Goal: Task Accomplishment & Management: Manage account settings

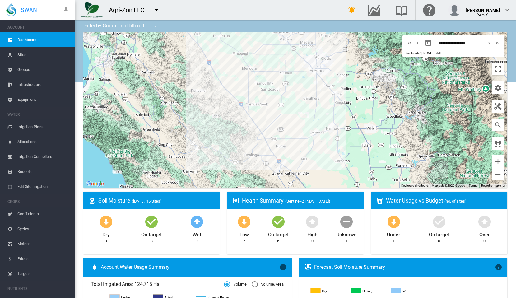
click at [156, 11] on md-icon "icon-menu-down" at bounding box center [156, 9] width 7 height 7
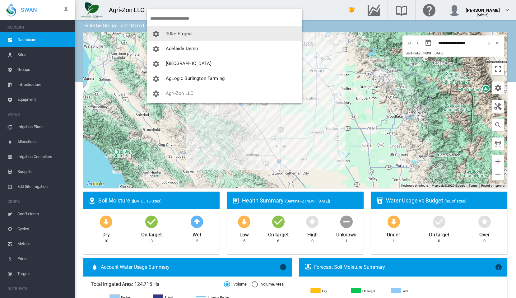
click at [195, 22] on input "search" at bounding box center [226, 18] width 152 height 15
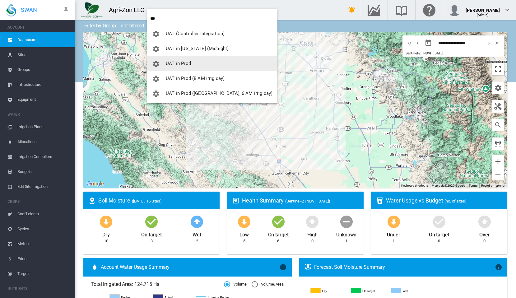
type input "***"
click at [186, 62] on span "UAT in Prod" at bounding box center [178, 64] width 25 height 6
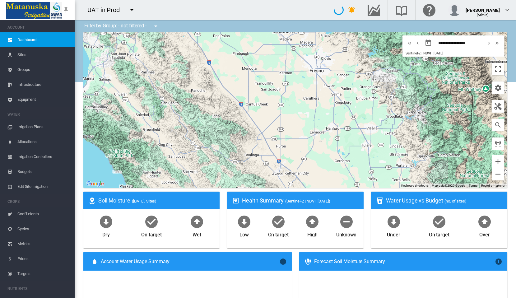
type input "**********"
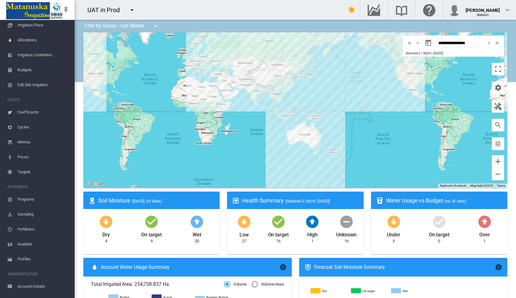
scroll to position [113, 0]
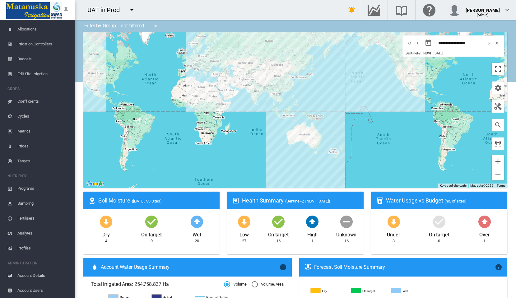
click at [23, 246] on span "Profiles" at bounding box center [43, 248] width 52 height 15
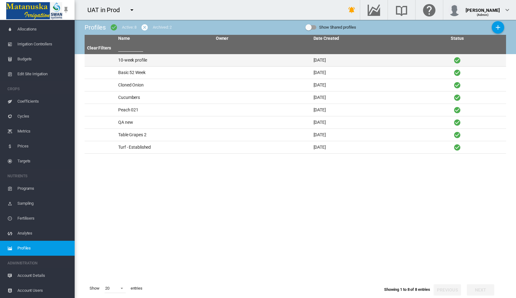
click at [131, 60] on td "10-week profile" at bounding box center [165, 60] width 98 height 12
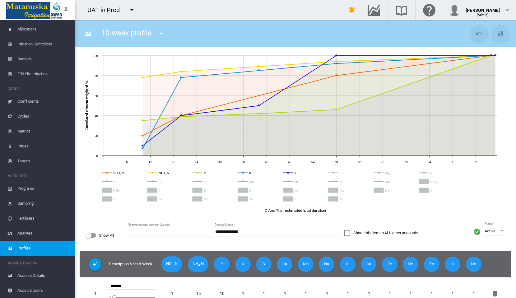
click at [106, 171] on icon at bounding box center [299, 186] width 395 height 38
click at [108, 172] on icon at bounding box center [299, 186] width 395 height 38
click at [107, 172] on circle "NO3_N" at bounding box center [107, 173] width 2 height 2
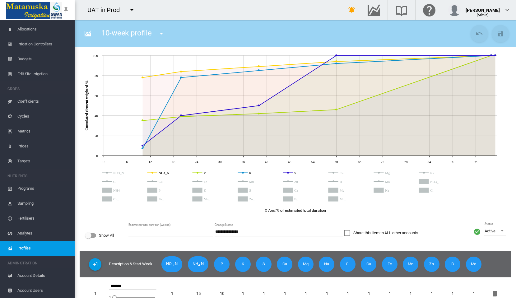
click at [152, 173] on circle "NH4_N" at bounding box center [152, 173] width 2 height 2
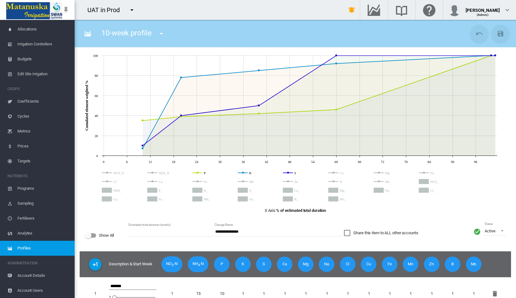
click at [197, 172] on circle "P" at bounding box center [197, 173] width 2 height 2
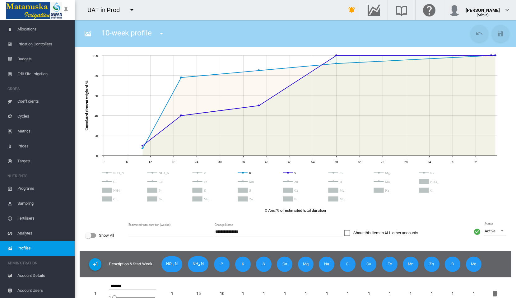
click at [243, 172] on circle "K" at bounding box center [243, 173] width 2 height 2
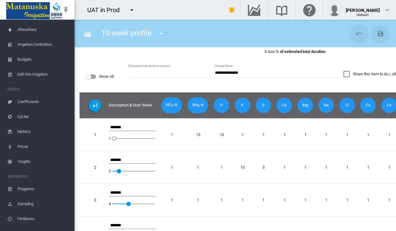
scroll to position [158, 0]
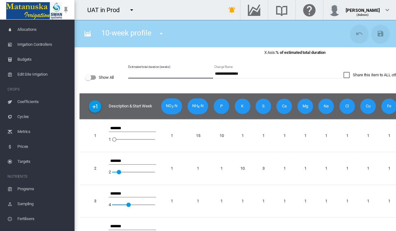
drag, startPoint x: 135, startPoint y: 74, endPoint x: 124, endPoint y: 74, distance: 11.2
click at [124, 74] on div "**********" at bounding box center [295, 78] width 431 height 32
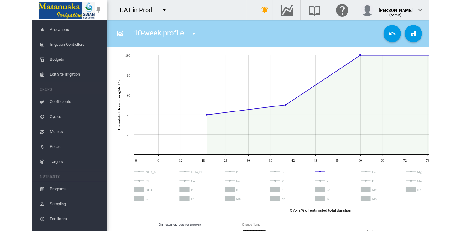
scroll to position [0, 0]
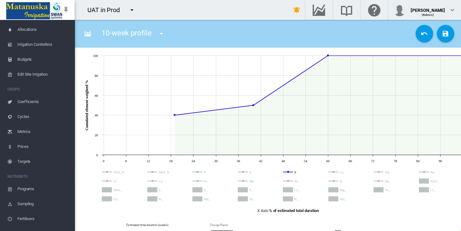
type input "**"
click at [65, 10] on md-icon "icon-pin" at bounding box center [65, 9] width 7 height 7
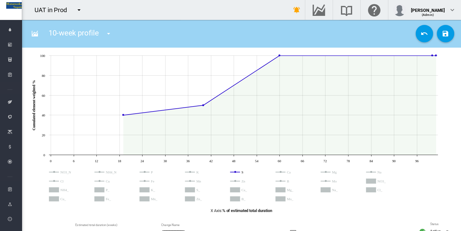
click at [279, 55] on circle "S 60 100" at bounding box center [279, 55] width 2 height 2
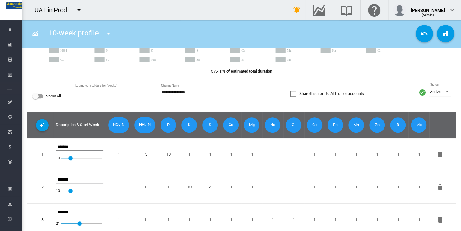
scroll to position [60, 0]
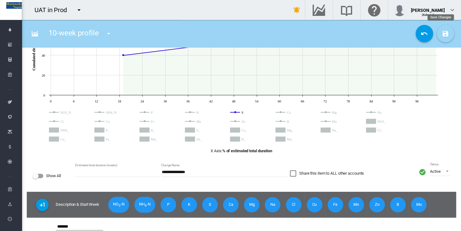
click at [441, 32] on md-icon "icon-content-save" at bounding box center [444, 33] width 7 height 7
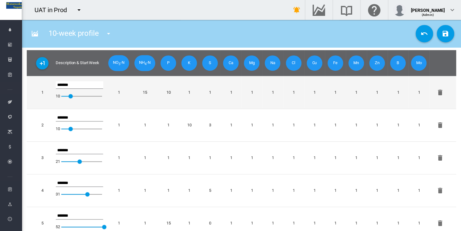
scroll to position [215, 0]
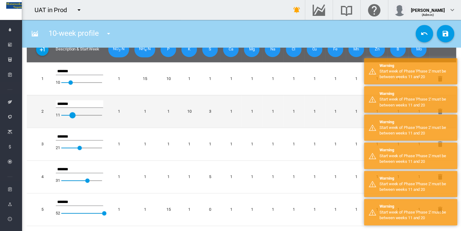
click at [69, 114] on div at bounding box center [69, 115] width 6 height 6
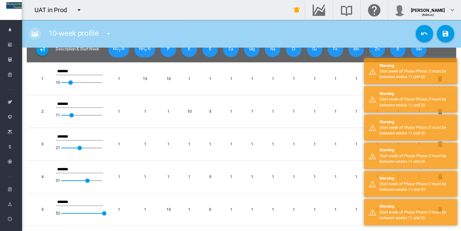
click at [34, 33] on md-icon "icon-chart-areaspline" at bounding box center [34, 33] width 7 height 7
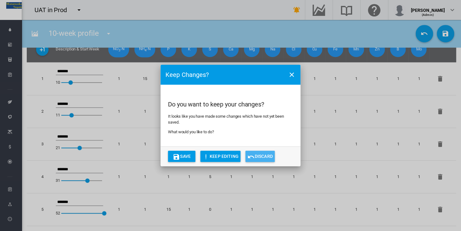
click at [258, 156] on button "Discard" at bounding box center [259, 155] width 29 height 11
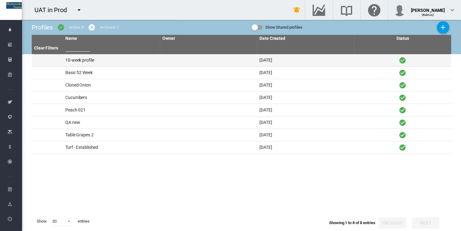
click at [81, 60] on td "10-week profile" at bounding box center [111, 60] width 97 height 12
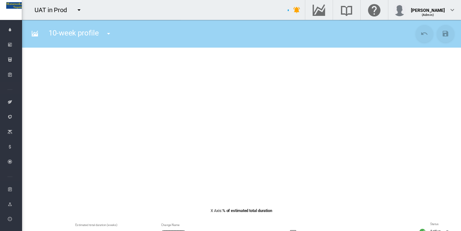
type input "**"
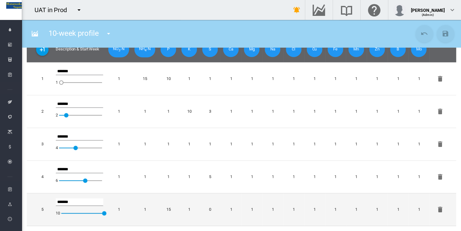
scroll to position [215, 0]
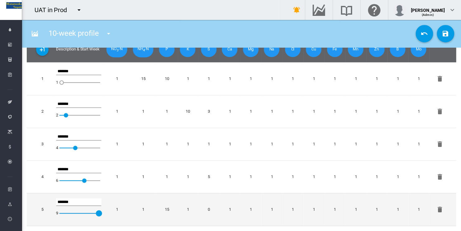
drag, startPoint x: 103, startPoint y: 213, endPoint x: 98, endPoint y: 214, distance: 5.0
click at [98, 214] on div at bounding box center [96, 213] width 6 height 6
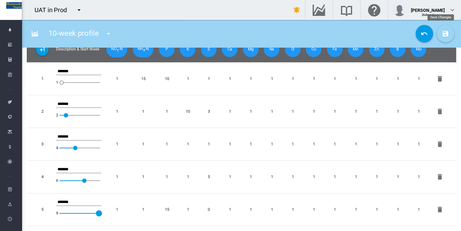
click at [441, 37] on md-icon "icon-content-save" at bounding box center [444, 33] width 7 height 7
